Goal: Information Seeking & Learning: Learn about a topic

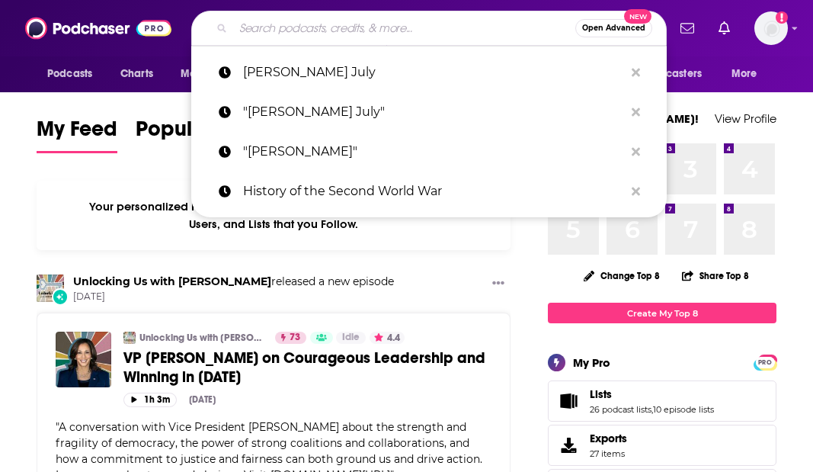
click at [267, 29] on input "Search podcasts, credits, & more..." at bounding box center [404, 28] width 342 height 24
type input "J"
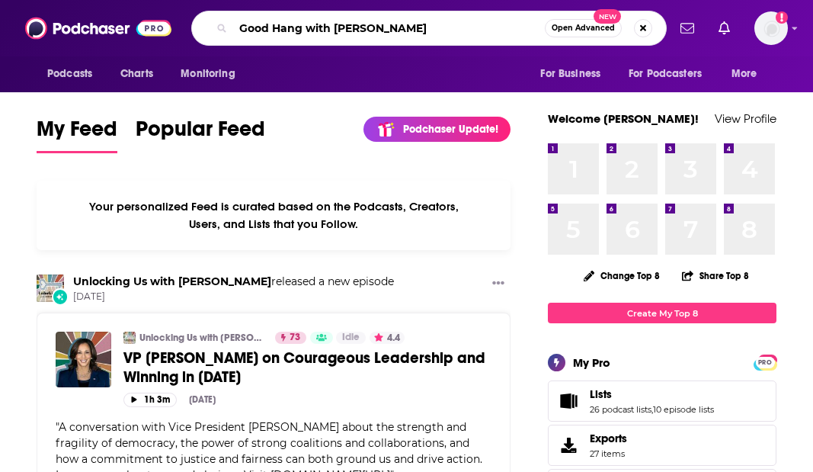
type input "Good Hang with [PERSON_NAME]"
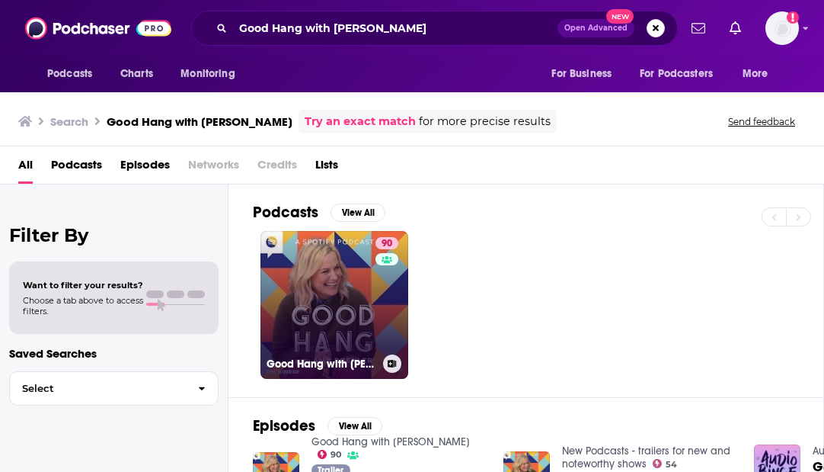
click at [321, 290] on link "90 Good Hang with [PERSON_NAME]" at bounding box center [335, 305] width 148 height 148
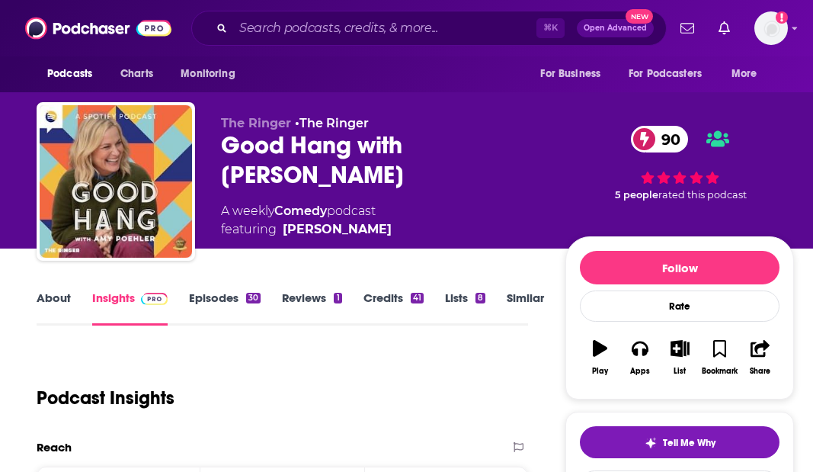
click at [107, 298] on link "Insights" at bounding box center [129, 307] width 75 height 35
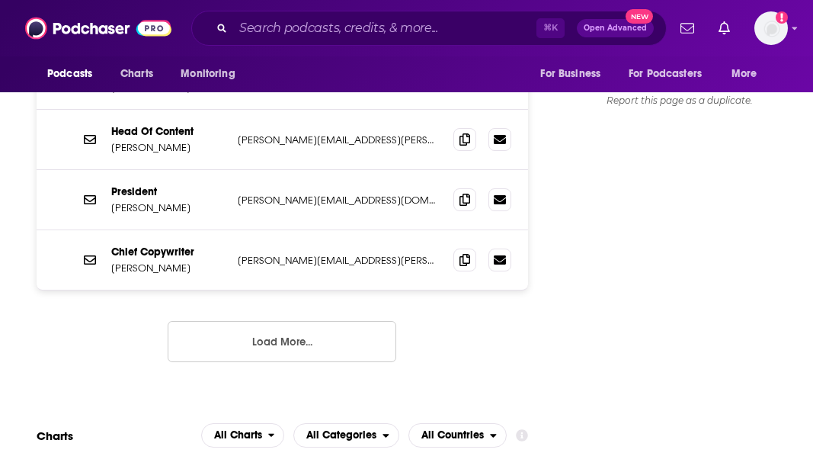
scroll to position [1594, 0]
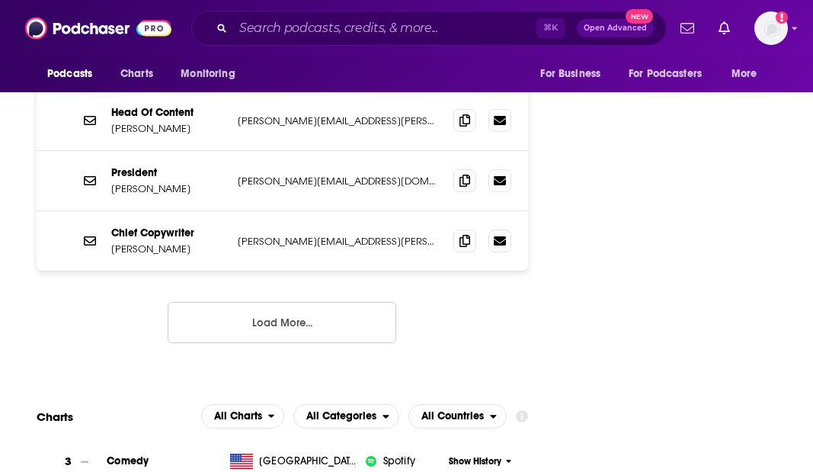
click at [283, 302] on button "Load More..." at bounding box center [282, 322] width 229 height 41
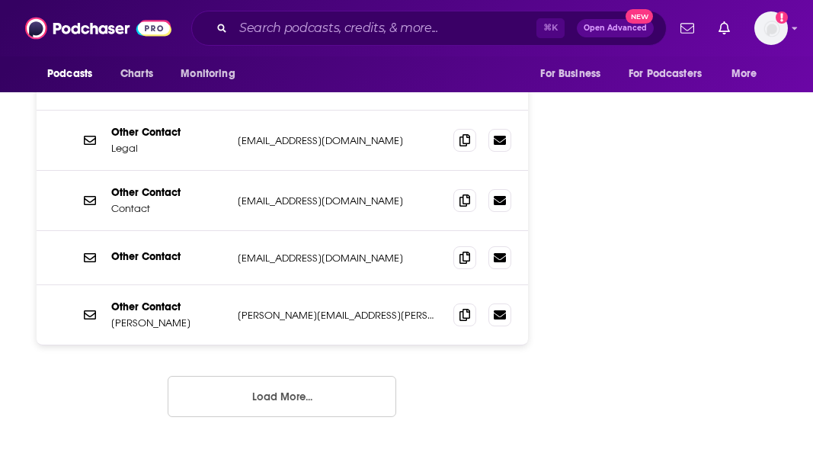
scroll to position [1861, 0]
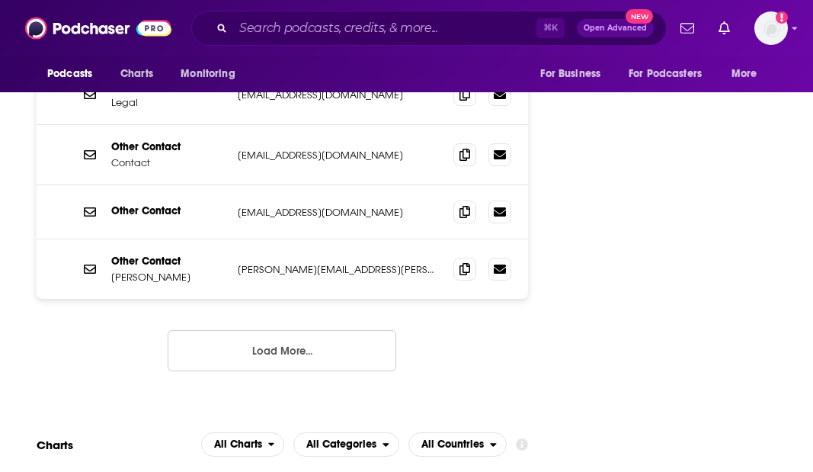
click at [291, 330] on button "Load More..." at bounding box center [282, 350] width 229 height 41
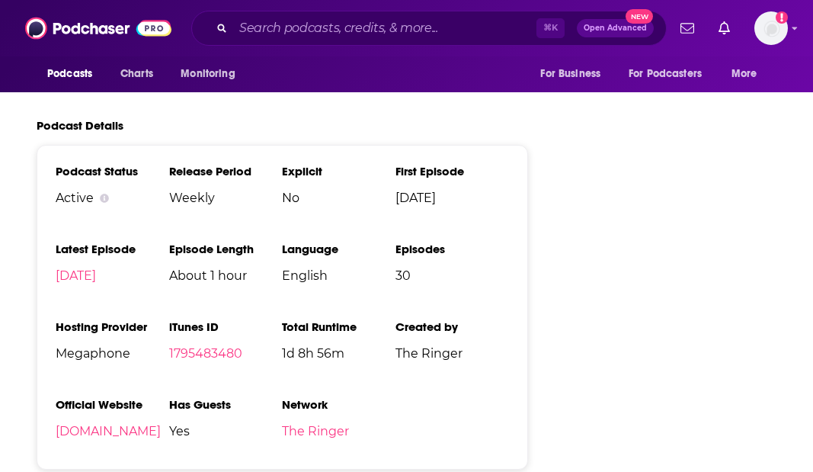
scroll to position [3446, 0]
